Goal: Communication & Community: Answer question/provide support

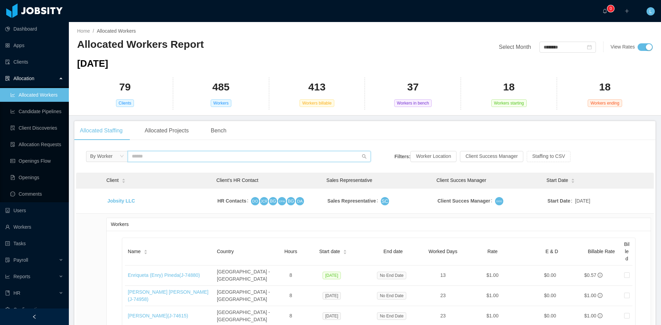
click at [176, 158] on input "text" at bounding box center [249, 156] width 243 height 11
type input "*"
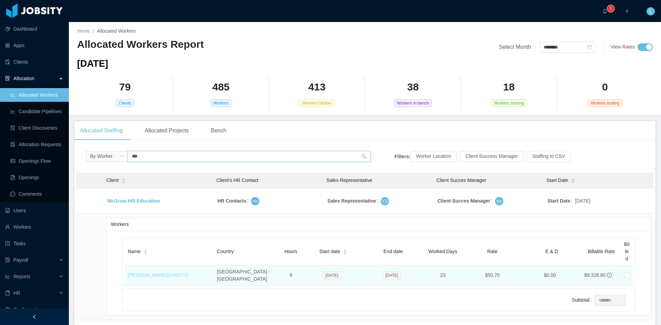
type input "***"
click at [177, 273] on link "[PERSON_NAME] (J- 66377 )" at bounding box center [158, 276] width 60 height 6
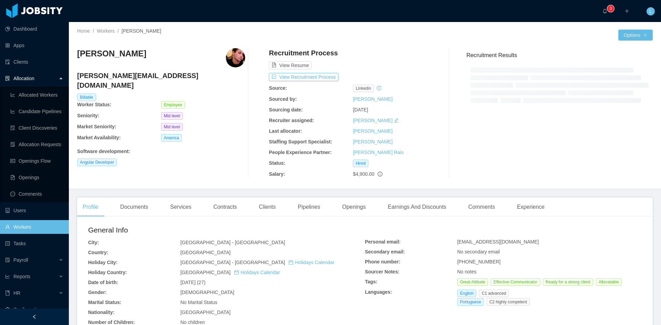
click at [439, 160] on div at bounding box center [449, 113] width 24 height 130
click at [468, 206] on div "Comments" at bounding box center [482, 207] width 38 height 19
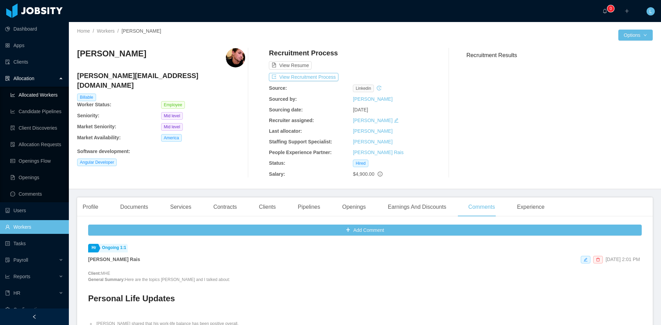
click at [44, 93] on link "Allocated Workers" at bounding box center [36, 95] width 53 height 14
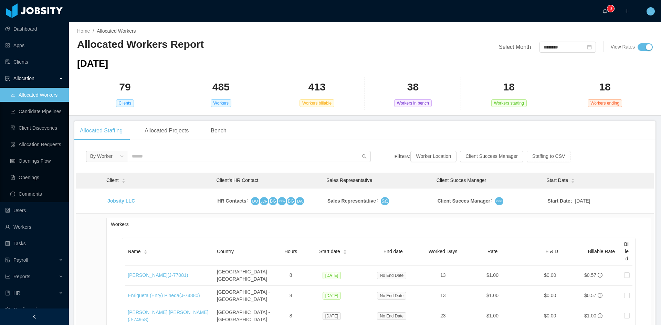
click at [182, 154] on input "text" at bounding box center [249, 156] width 243 height 11
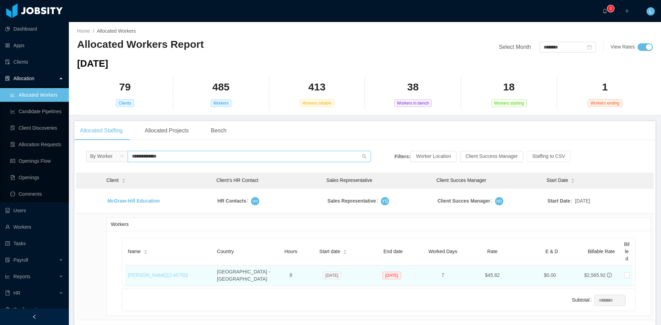
type input "**********"
click at [188, 273] on link "[PERSON_NAME] (J- 45760 )" at bounding box center [158, 276] width 60 height 6
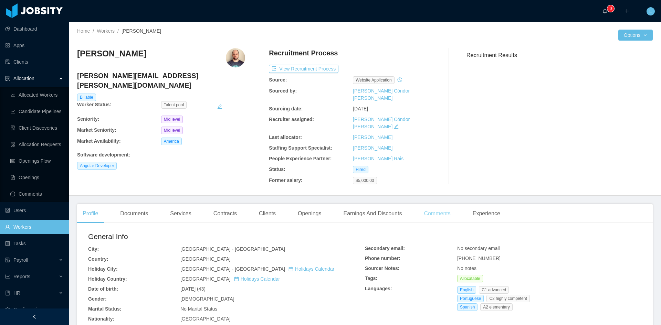
click at [436, 204] on div "Comments" at bounding box center [437, 213] width 38 height 19
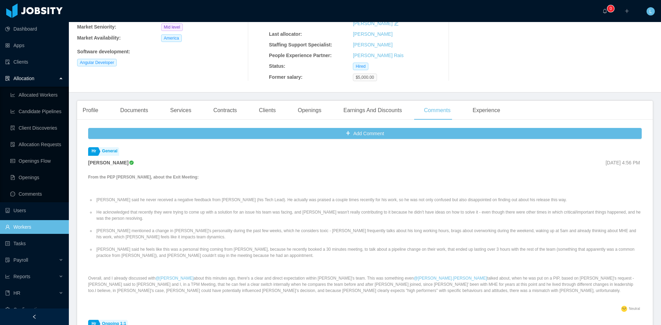
scroll to position [69, 0]
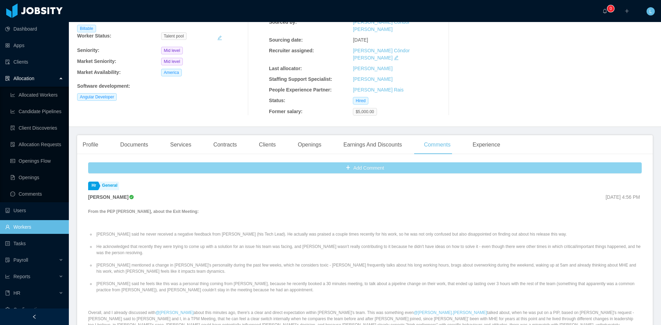
click at [388, 163] on button "Add Comment" at bounding box center [365, 168] width 554 height 11
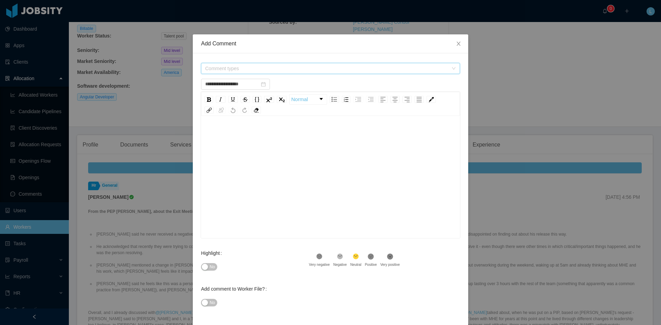
click at [214, 66] on span "Comment types" at bounding box center [326, 68] width 243 height 7
type input "**********"
click at [204, 96] on icon "icon: caret-down" at bounding box center [203, 95] width 1 height 2
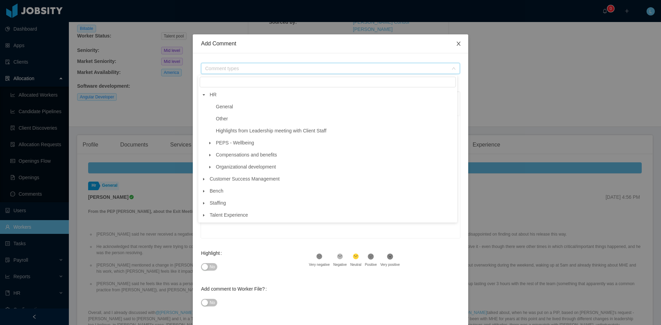
click at [456, 42] on icon "icon: close" at bounding box center [459, 44] width 6 height 6
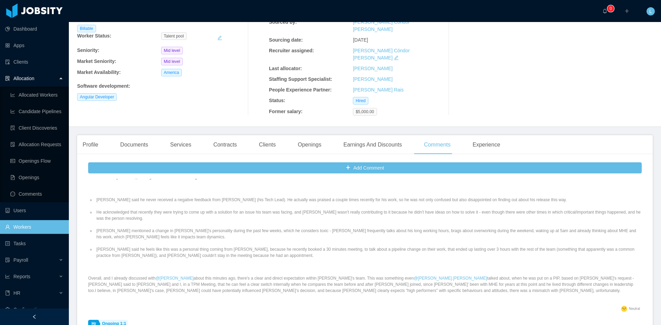
scroll to position [0, 0]
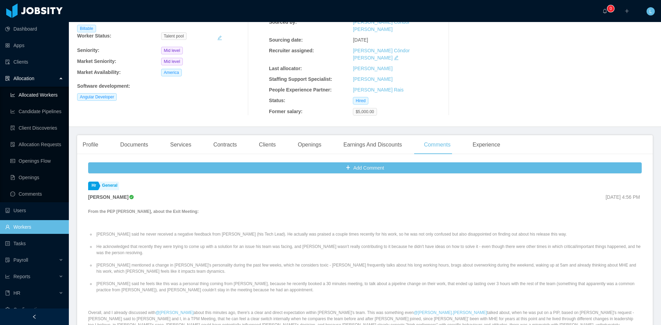
click at [44, 97] on link "Allocated Workers" at bounding box center [36, 95] width 53 height 14
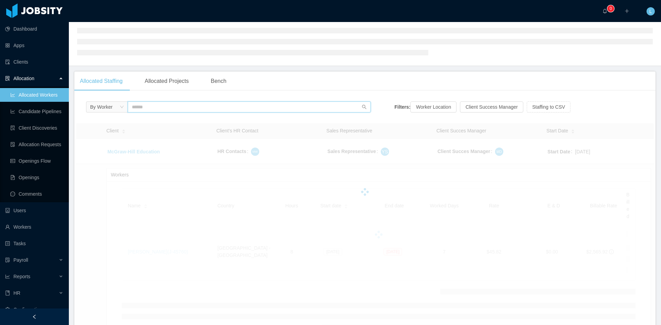
click at [149, 105] on input "text" at bounding box center [249, 107] width 243 height 11
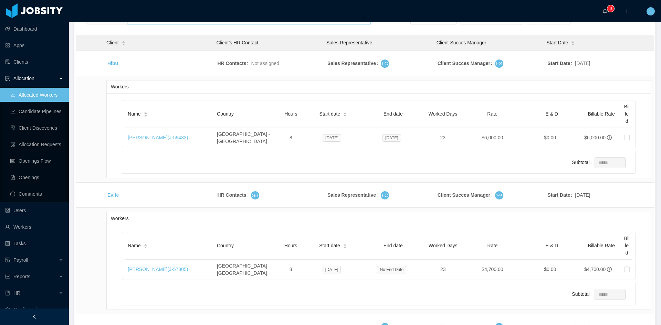
scroll to position [241, 0]
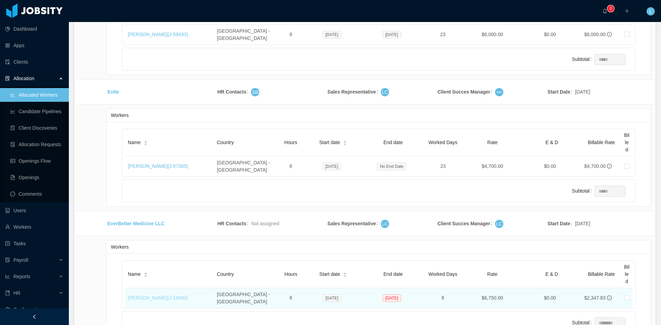
type input "******"
click at [157, 295] on link "[PERSON_NAME] (J- 18940 )" at bounding box center [158, 298] width 60 height 6
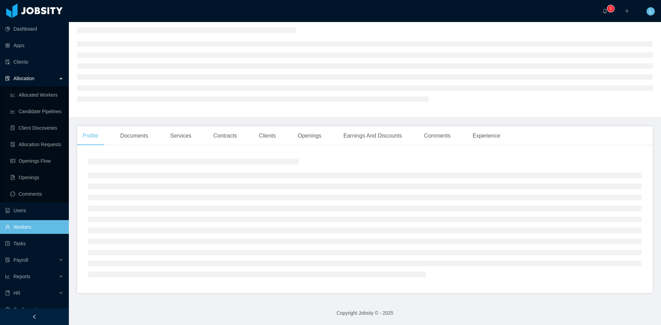
scroll to position [26, 0]
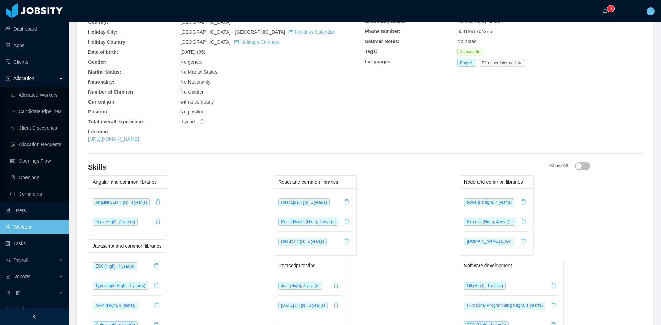
scroll to position [69, 0]
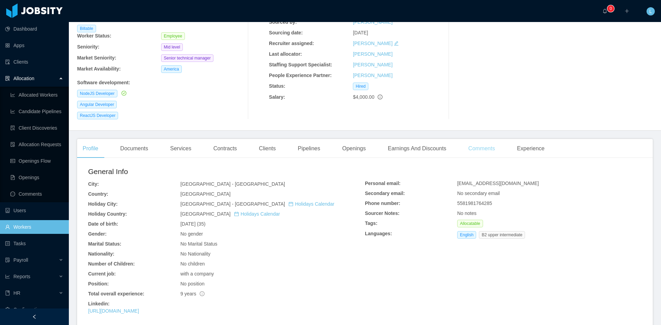
click at [463, 139] on div "Comments" at bounding box center [482, 148] width 38 height 19
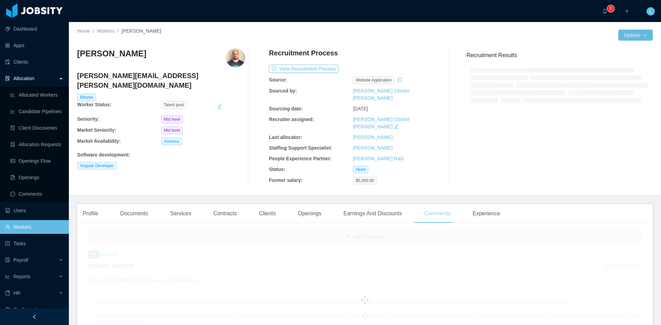
click at [440, 206] on div "Comments" at bounding box center [437, 213] width 38 height 19
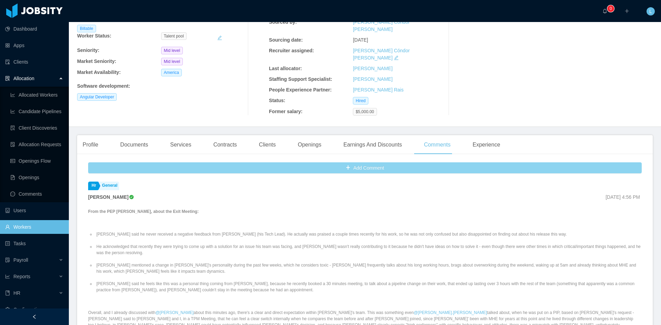
click at [397, 163] on button "Add Comment" at bounding box center [365, 168] width 554 height 11
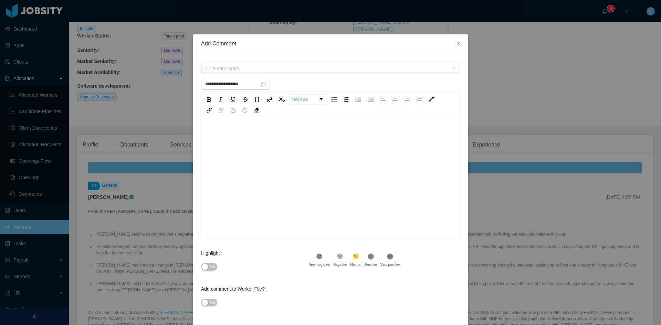
click at [217, 69] on span "Comment types" at bounding box center [326, 68] width 243 height 7
type input "**********"
click at [204, 94] on icon "icon: caret-down" at bounding box center [203, 94] width 3 height 3
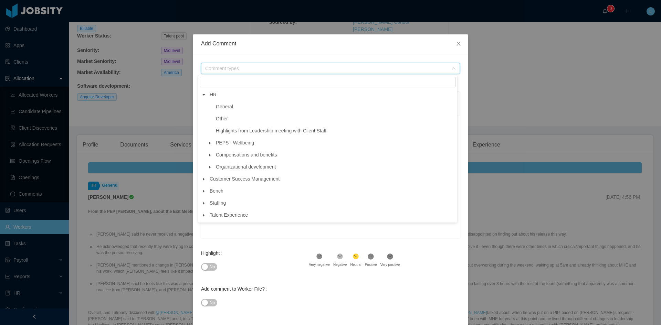
click at [210, 144] on icon "icon: caret-down" at bounding box center [209, 143] width 1 height 2
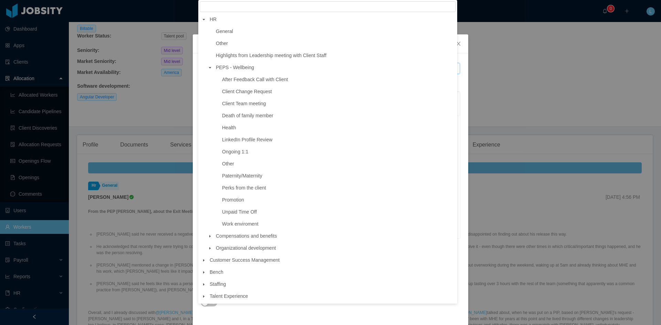
click at [210, 67] on span at bounding box center [210, 68] width 8 height 8
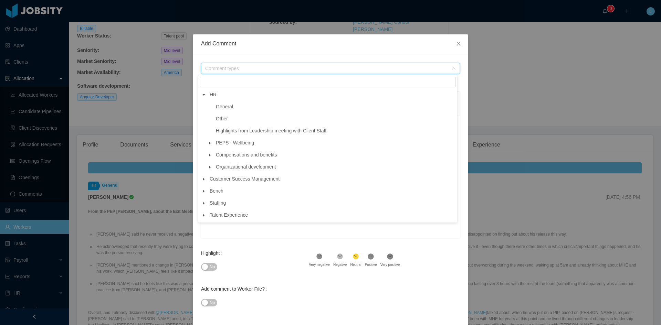
click at [209, 156] on icon "icon: caret-down" at bounding box center [209, 155] width 3 height 3
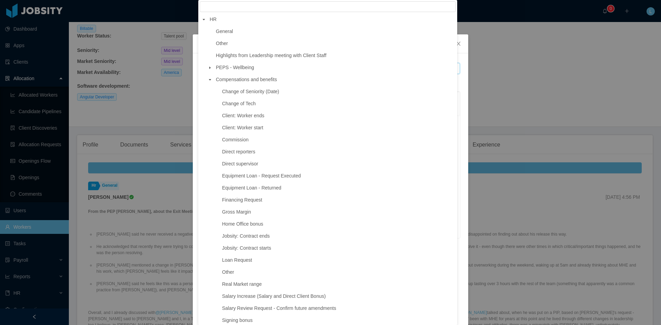
click at [211, 82] on icon "icon: caret-down" at bounding box center [209, 79] width 3 height 3
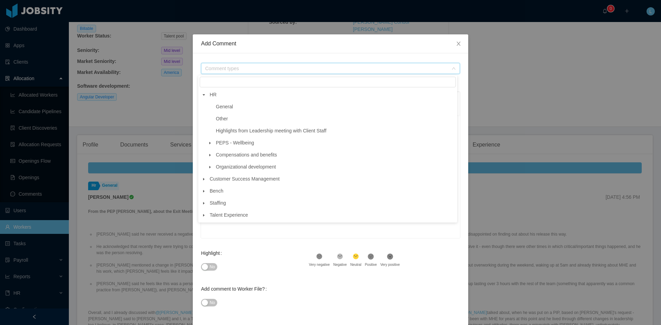
click at [203, 96] on icon "icon: caret-down" at bounding box center [203, 94] width 3 height 3
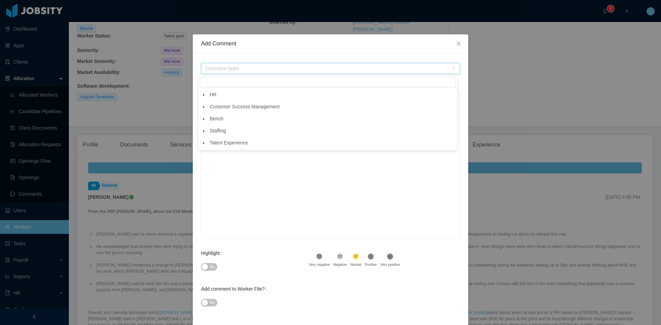
click at [202, 94] on icon "icon: caret-down" at bounding box center [203, 94] width 3 height 3
